Goal: Task Accomplishment & Management: Use online tool/utility

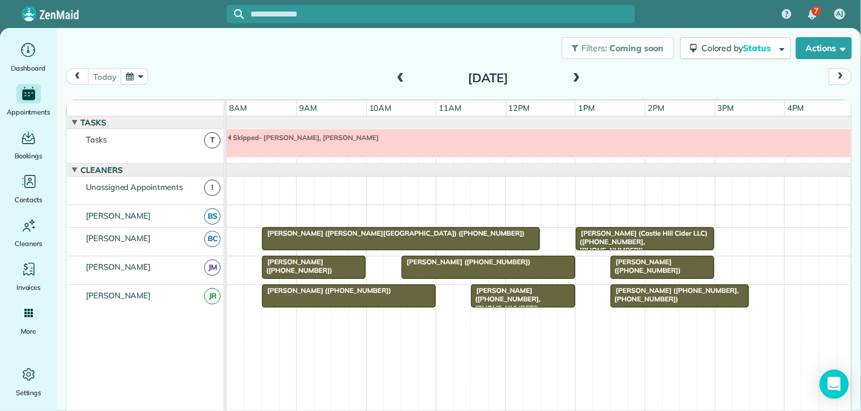
scroll to position [13, 0]
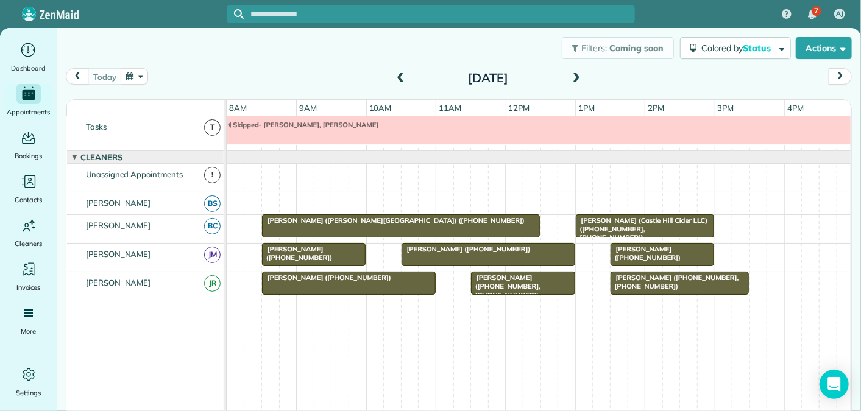
click at [399, 76] on span at bounding box center [400, 78] width 13 height 11
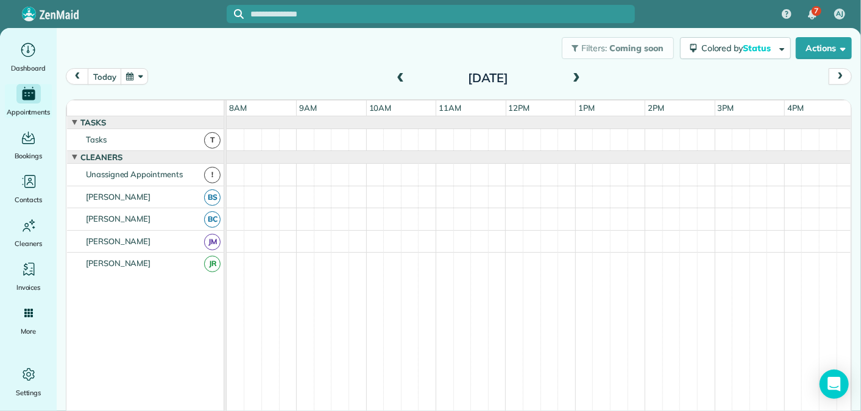
scroll to position [39, 0]
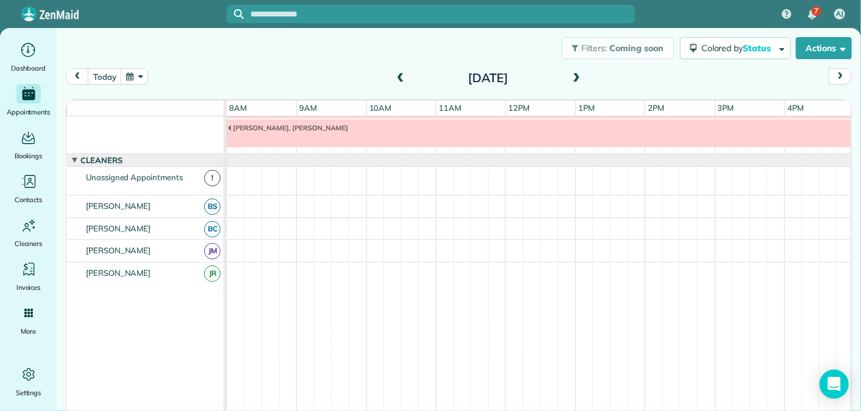
click at [575, 77] on span at bounding box center [576, 78] width 13 height 11
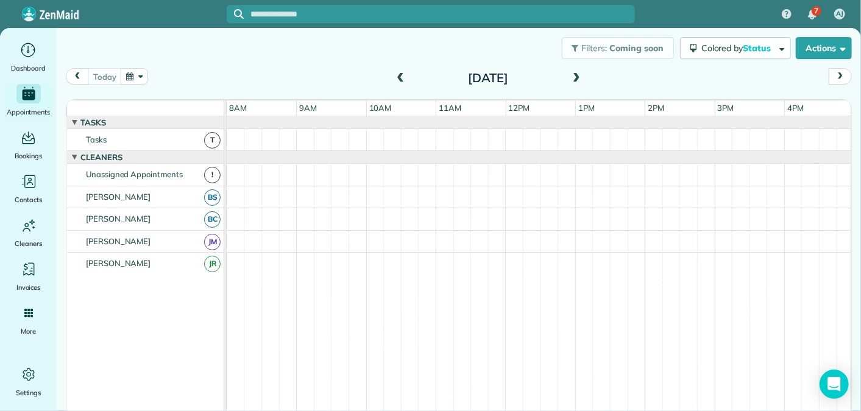
scroll to position [13, 0]
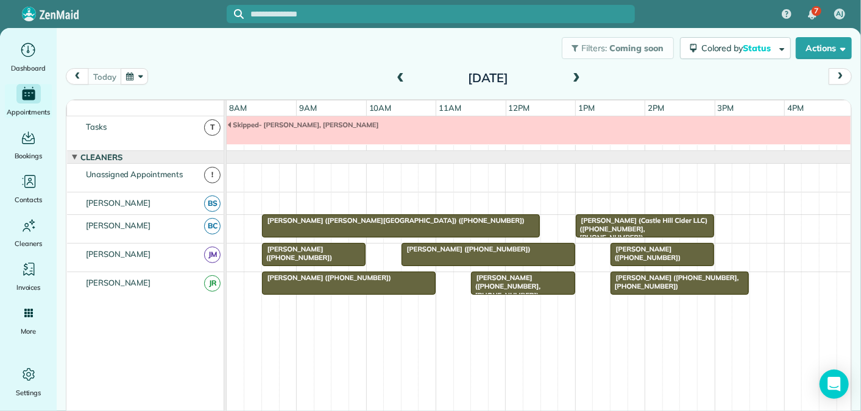
click at [575, 77] on span at bounding box center [576, 78] width 13 height 11
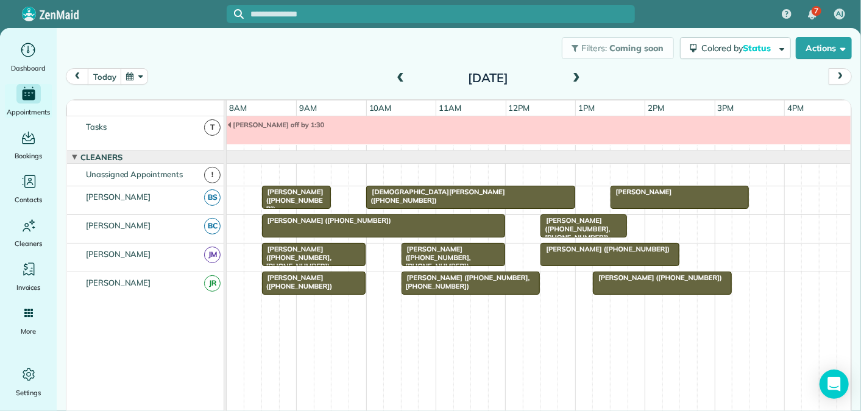
click at [575, 77] on span at bounding box center [576, 78] width 13 height 11
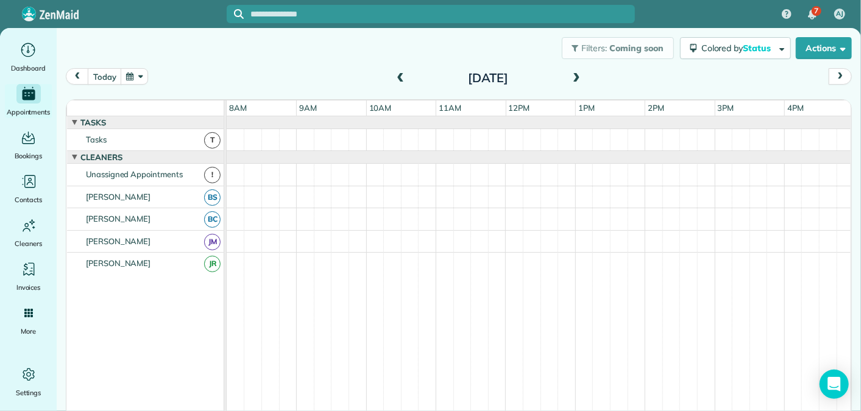
scroll to position [41, 0]
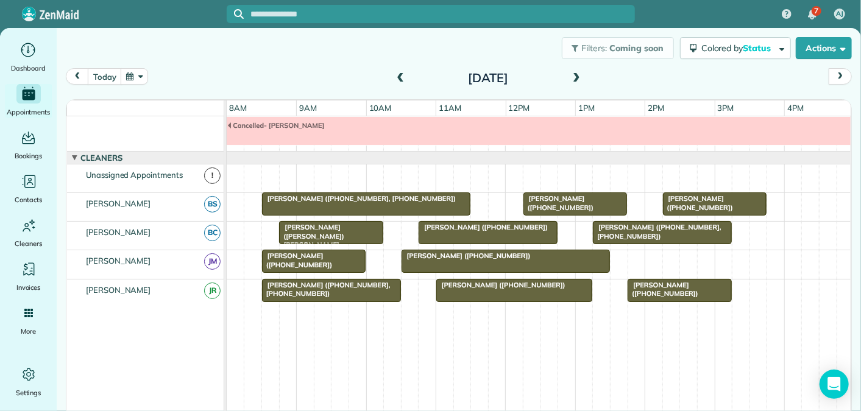
click at [575, 77] on span at bounding box center [576, 78] width 13 height 11
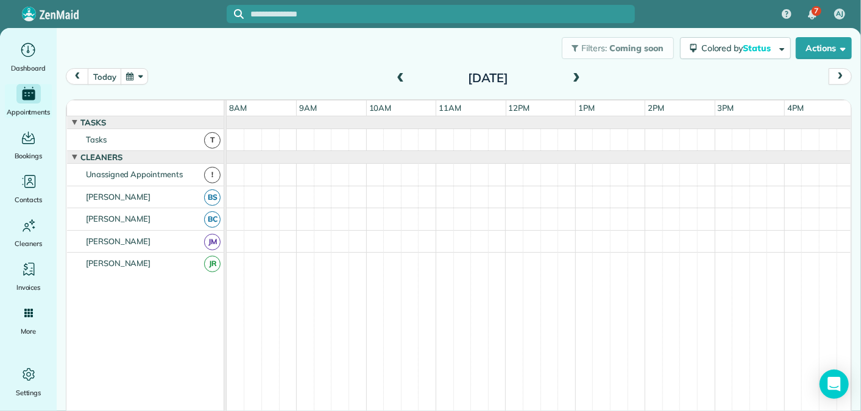
scroll to position [0, 0]
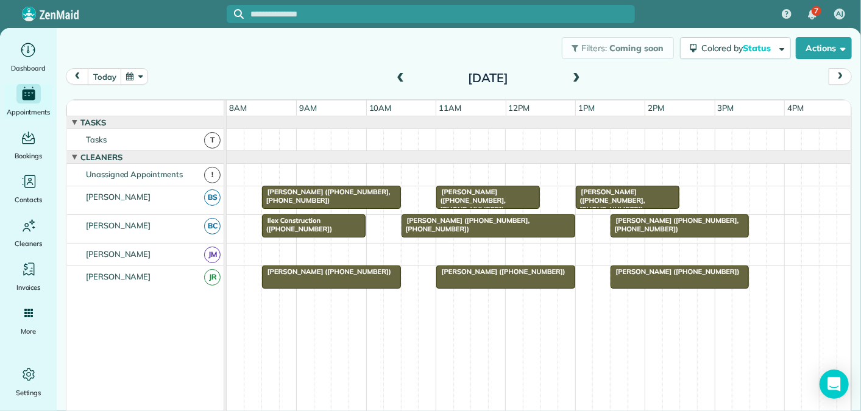
click at [576, 77] on span at bounding box center [576, 78] width 13 height 11
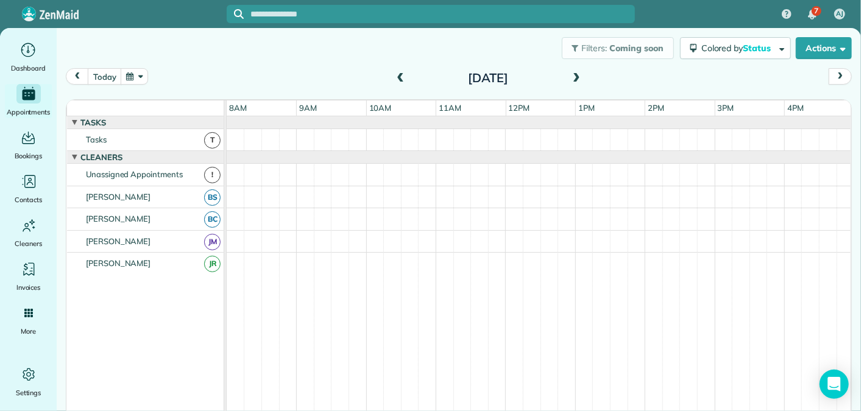
click at [576, 77] on span at bounding box center [576, 78] width 13 height 11
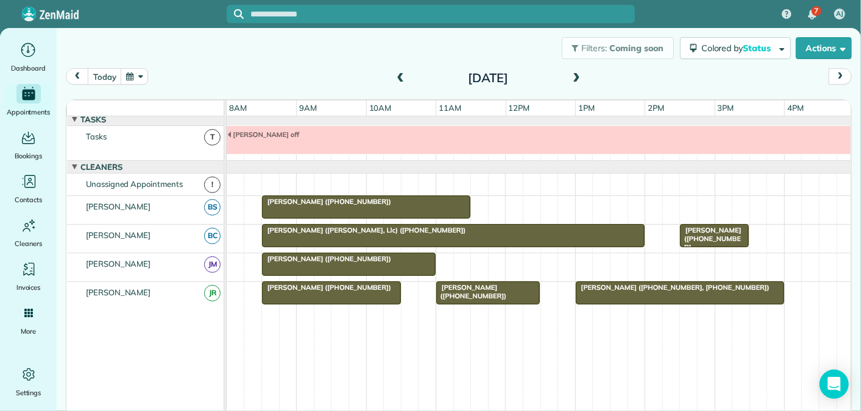
click at [576, 77] on span at bounding box center [576, 78] width 13 height 11
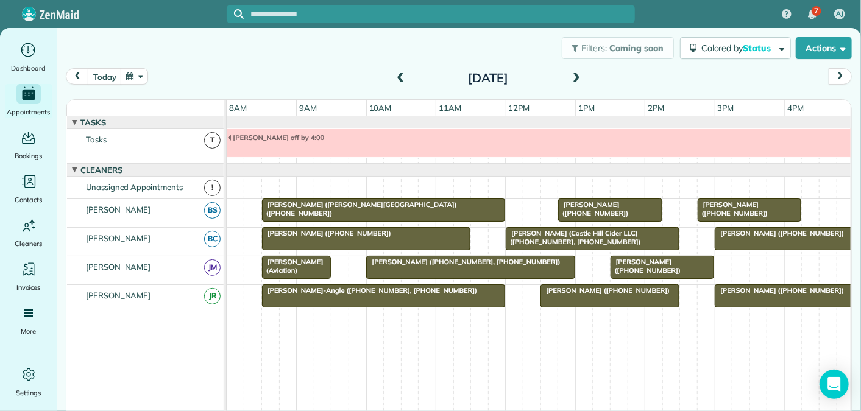
scroll to position [13, 0]
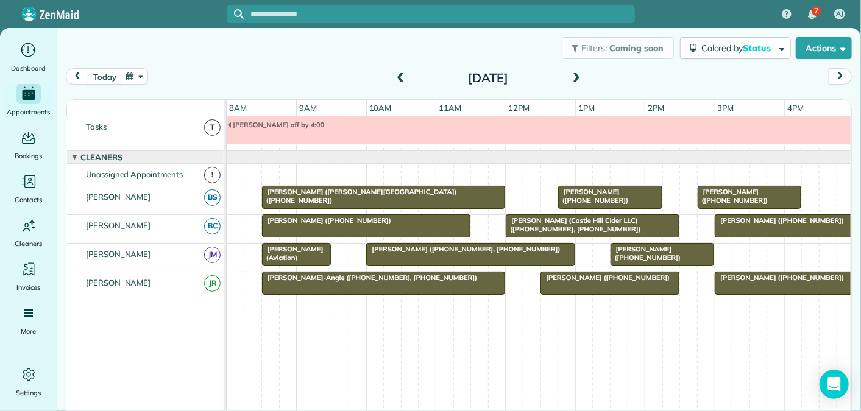
click at [576, 77] on span at bounding box center [576, 78] width 13 height 11
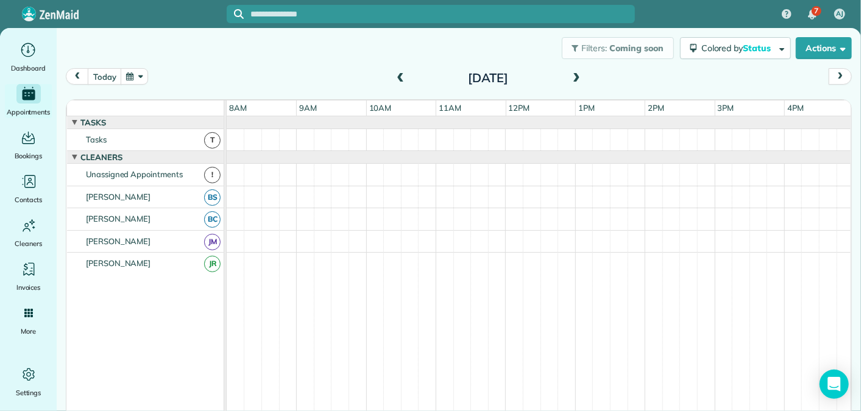
scroll to position [0, 0]
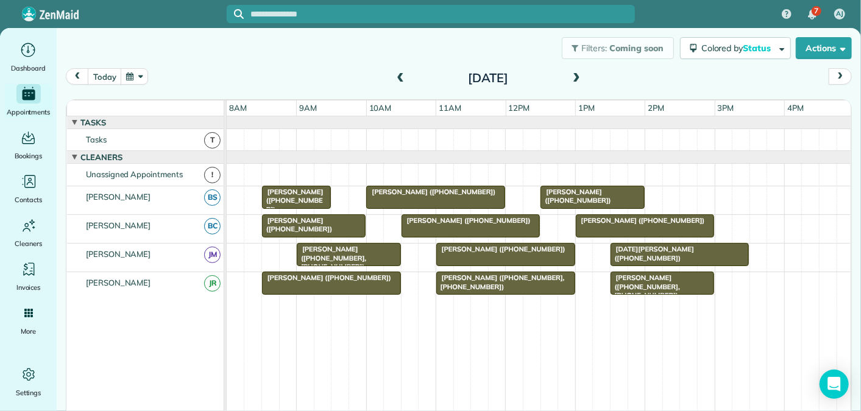
click at [576, 77] on span at bounding box center [576, 78] width 13 height 11
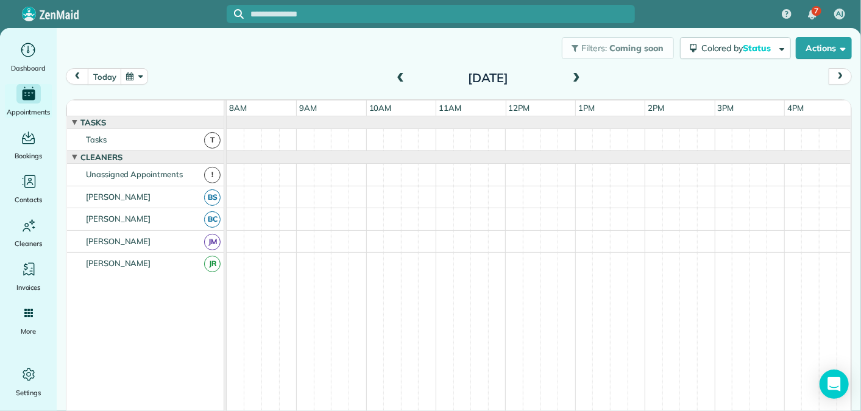
scroll to position [13, 0]
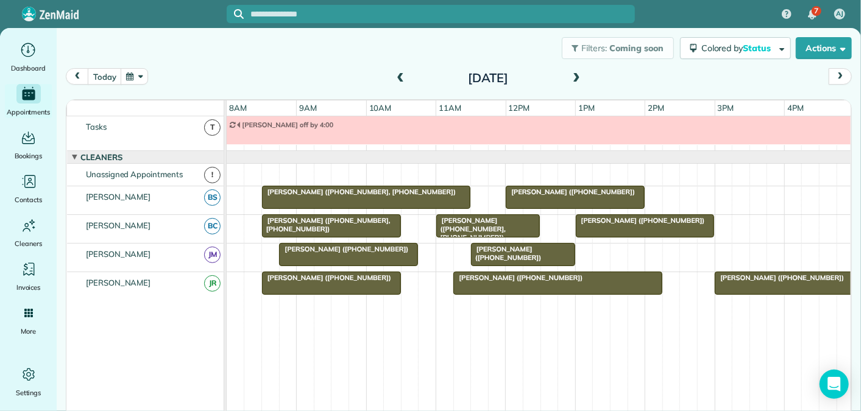
click at [576, 77] on span at bounding box center [576, 78] width 13 height 11
